Goal: Information Seeking & Learning: Learn about a topic

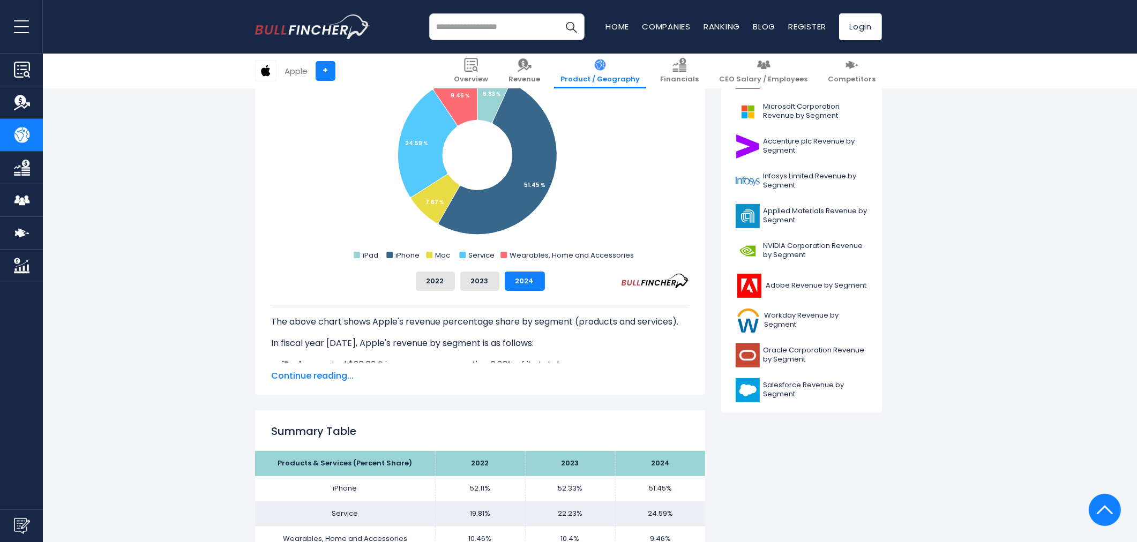
scroll to position [339, 0]
click at [423, 370] on span "Continue reading..." at bounding box center [480, 375] width 418 height 13
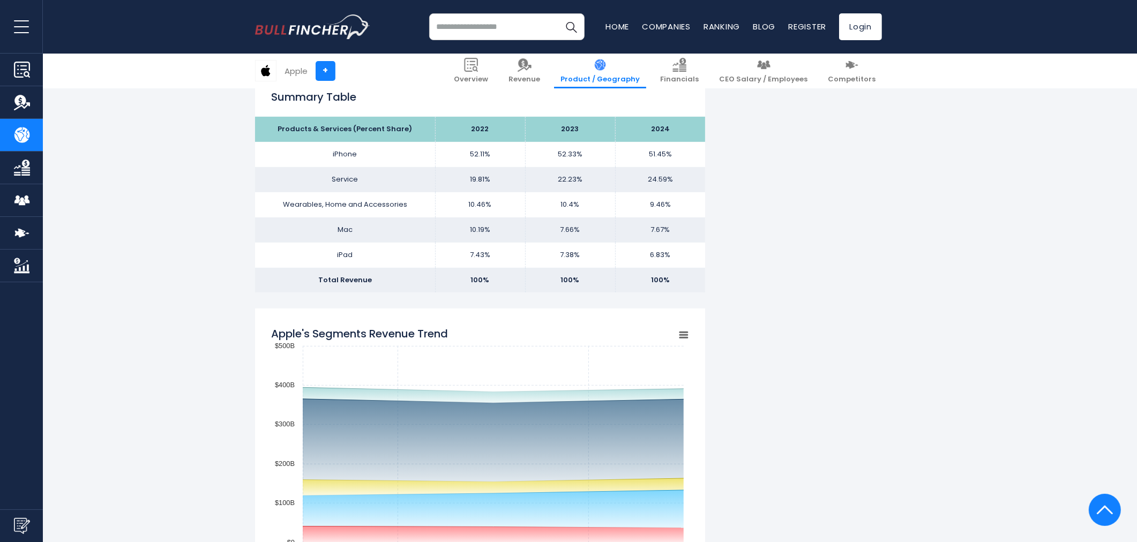
scroll to position [890, 0]
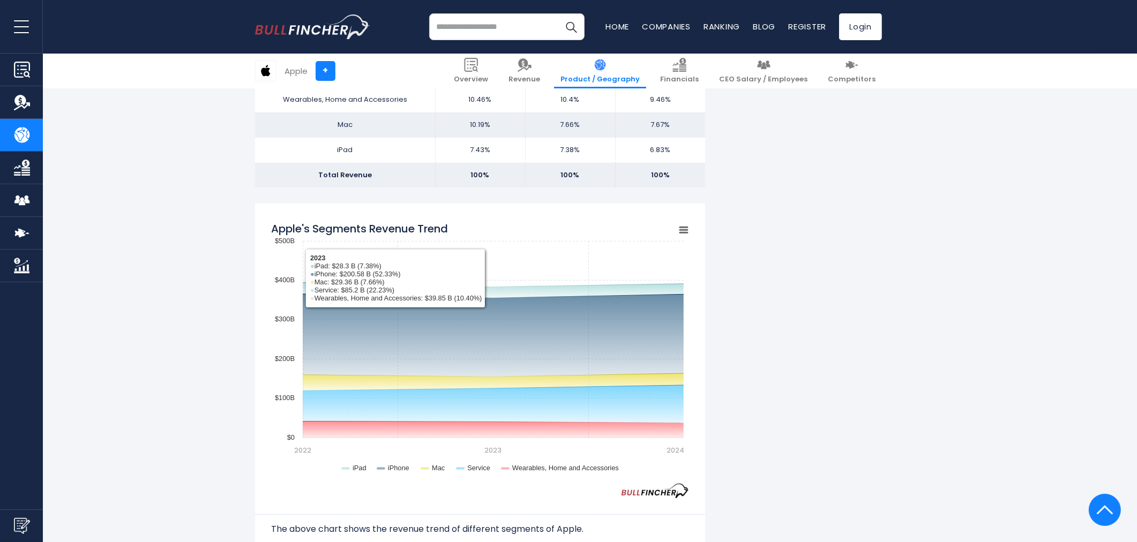
click at [413, 228] on tspan "Apple's Segments Revenue Trend" at bounding box center [359, 228] width 177 height 15
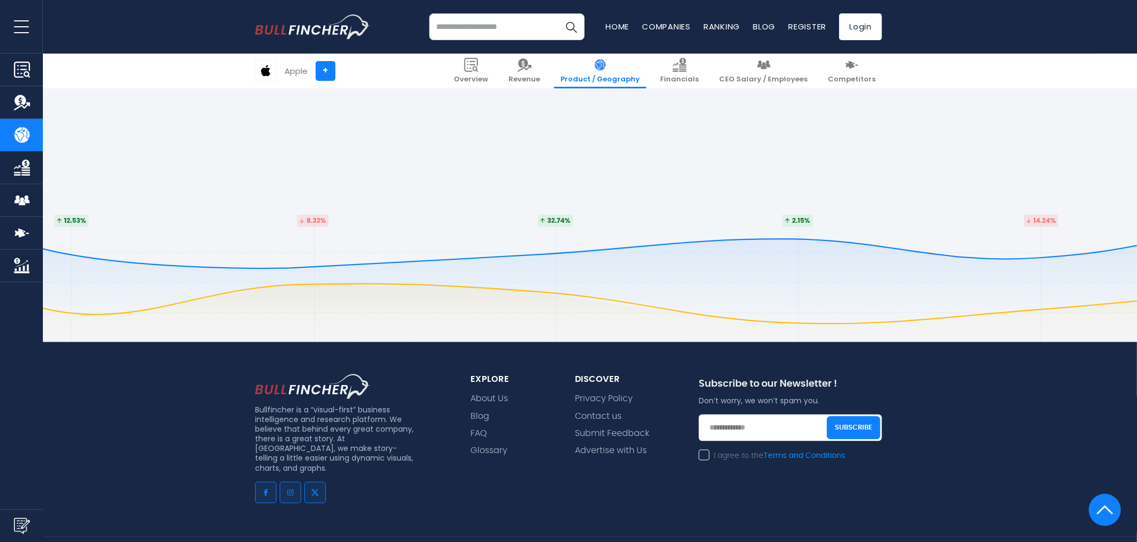
scroll to position [2463, 0]
click at [555, 292] on footer "Bullfincher is a “visual-first” business intelligence and research platform. We…" at bounding box center [568, 439] width 1137 height 532
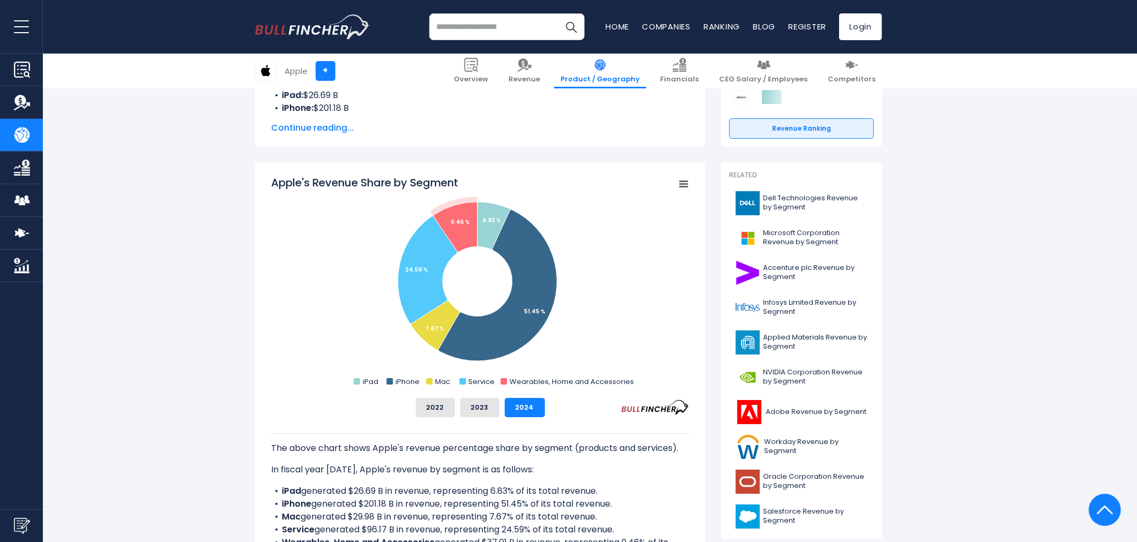
scroll to position [160, 0]
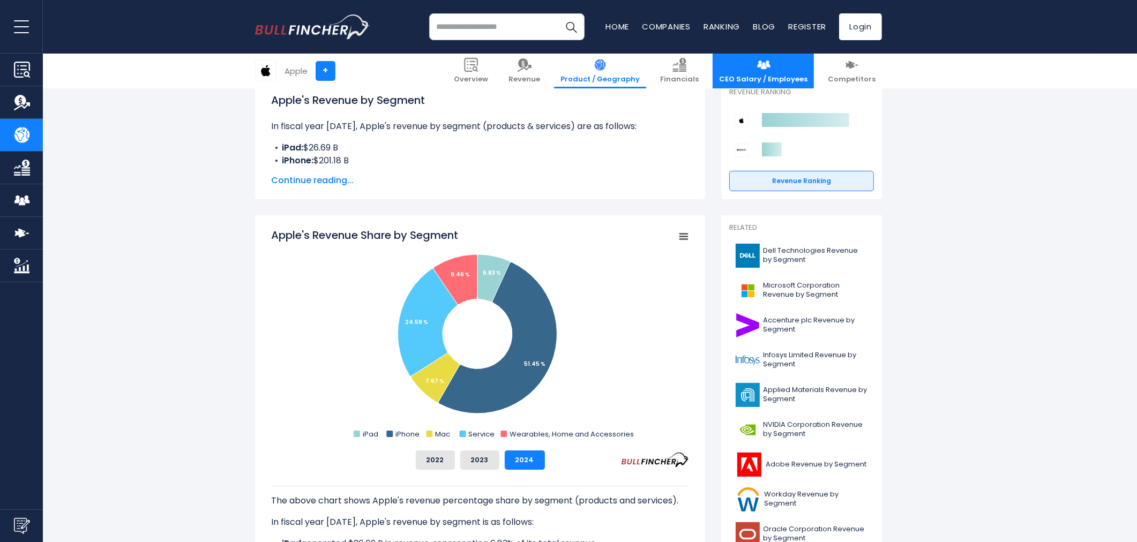
click at [757, 76] on span "CEO Salary / Employees" at bounding box center [763, 79] width 88 height 9
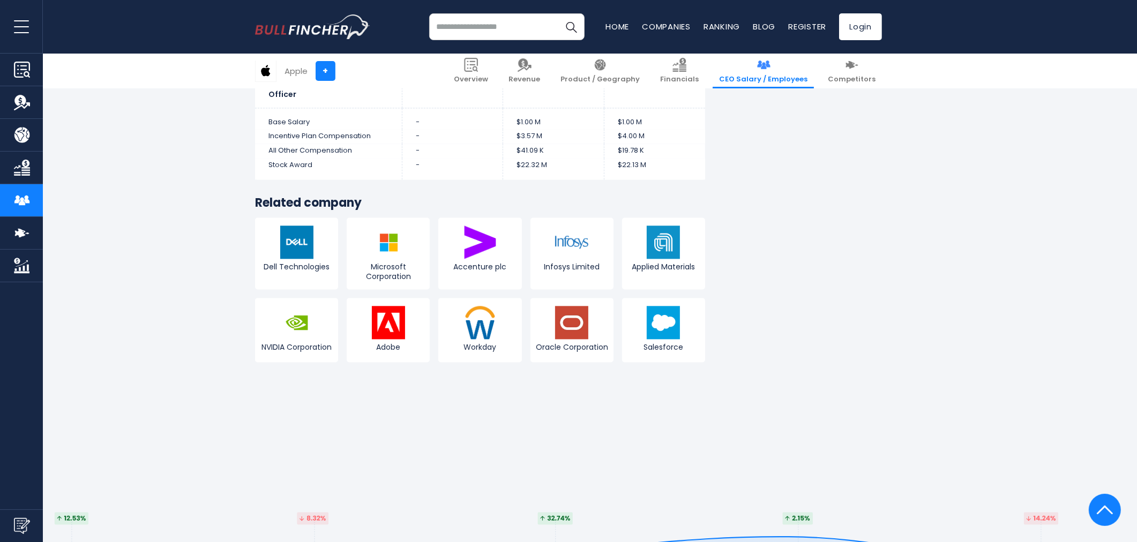
scroll to position [2795, 0]
